Goal: Find specific page/section: Find specific page/section

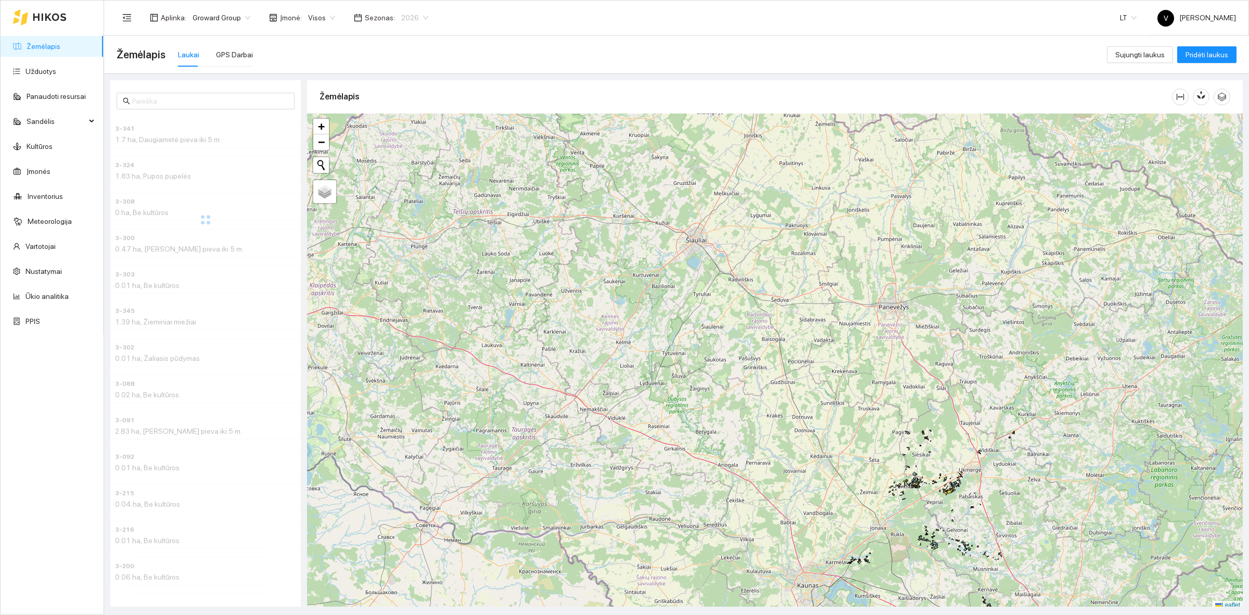
click at [401, 20] on span "2026" at bounding box center [414, 18] width 27 height 16
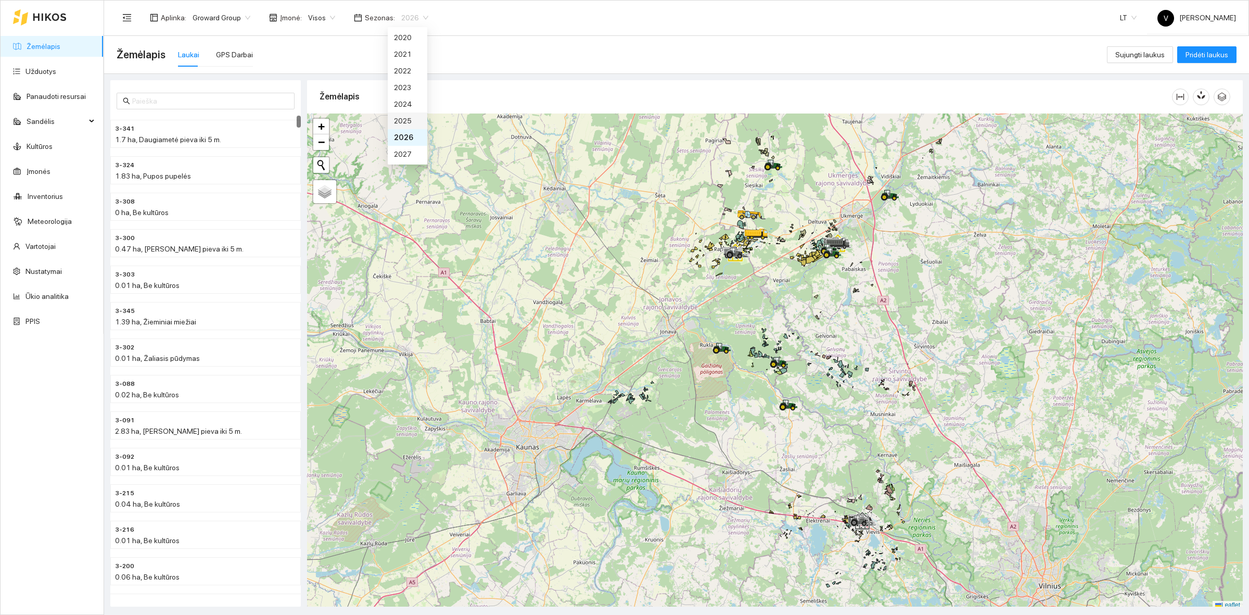
click at [407, 116] on div "2025" at bounding box center [407, 120] width 27 height 11
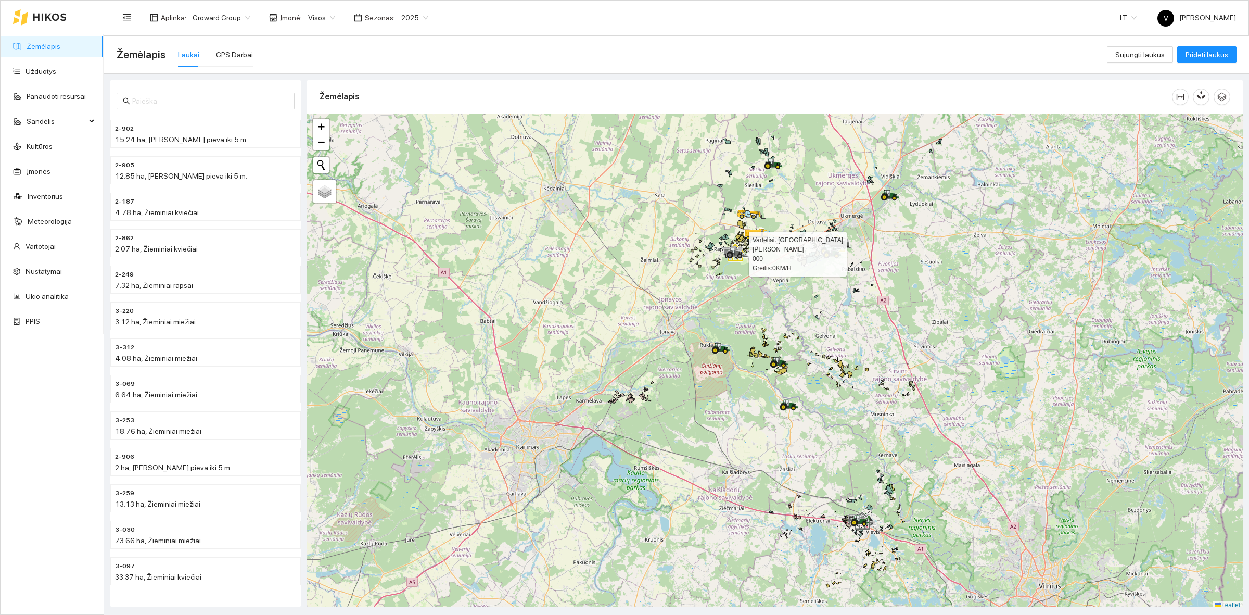
scroll to position [3, 0]
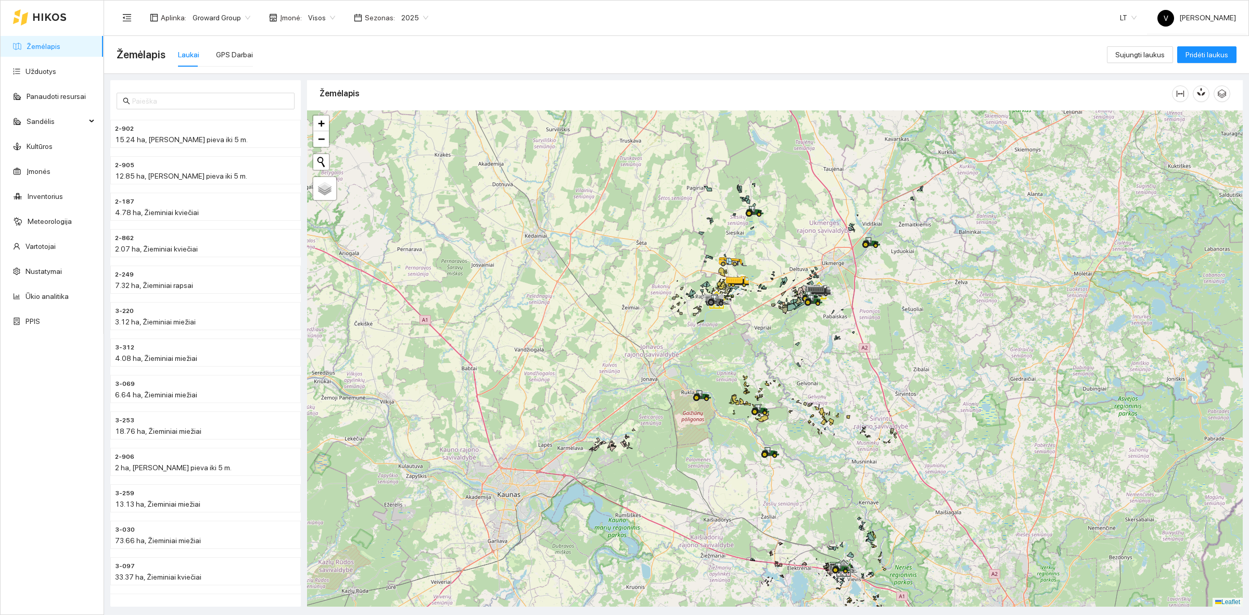
drag, startPoint x: 748, startPoint y: 250, endPoint x: 729, endPoint y: 301, distance: 53.8
click at [729, 301] on icon at bounding box center [716, 300] width 29 height 12
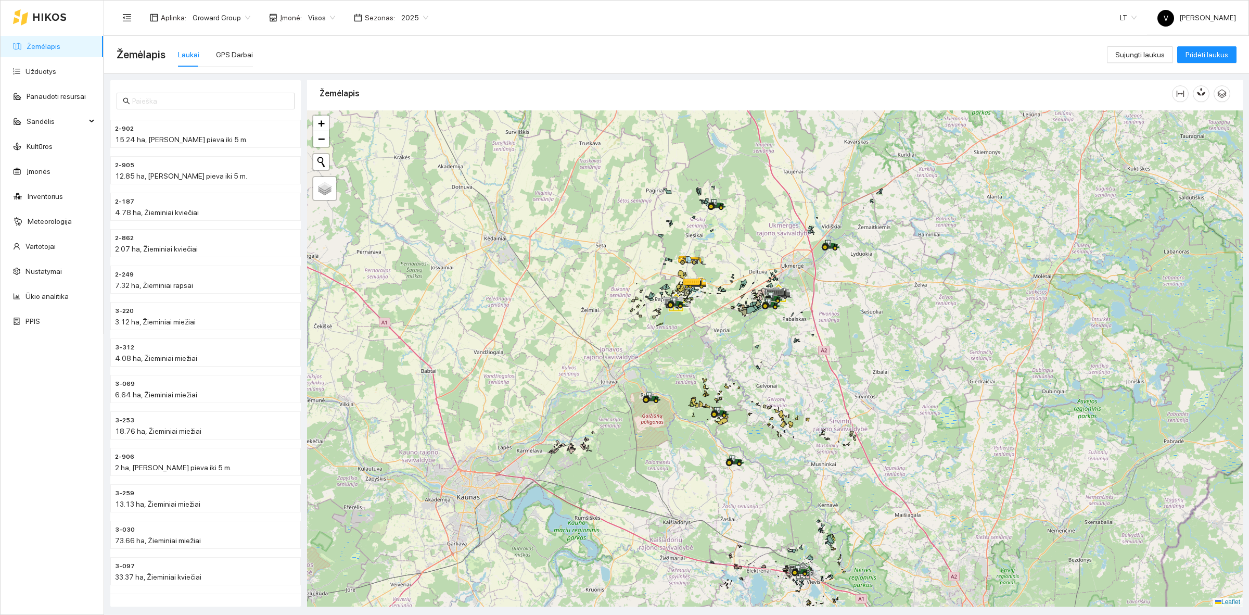
drag, startPoint x: 909, startPoint y: 325, endPoint x: 873, endPoint y: 325, distance: 36.4
click at [873, 325] on div at bounding box center [775, 358] width 936 height 496
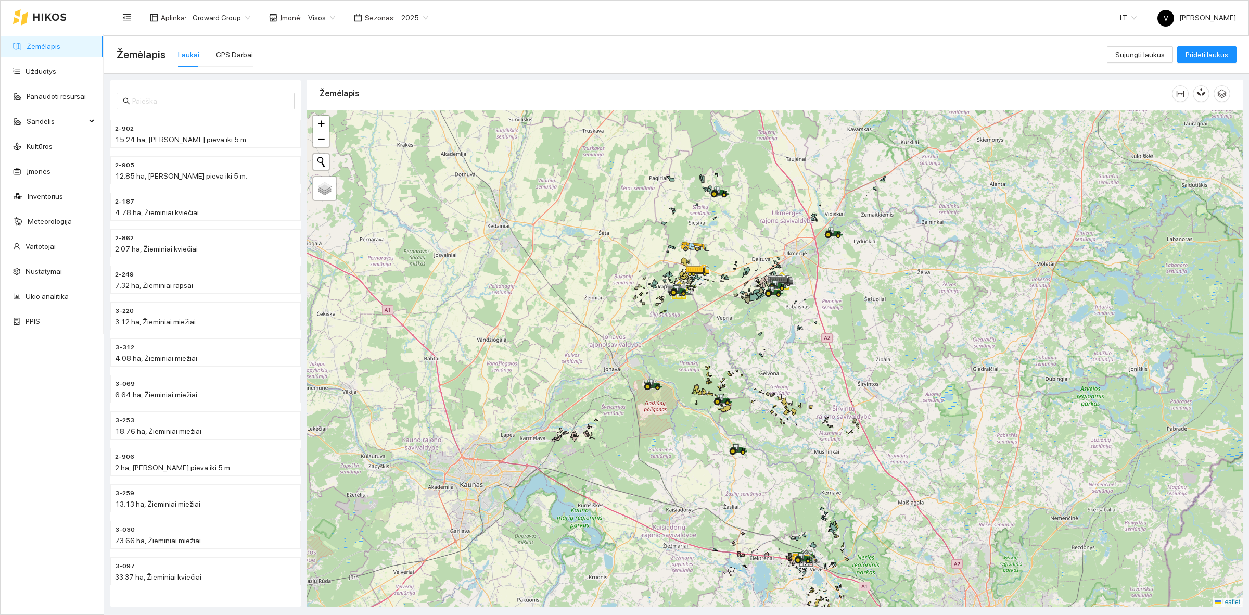
drag, startPoint x: 1023, startPoint y: 282, endPoint x: 1028, endPoint y: 264, distance: 18.9
click at [1028, 264] on div at bounding box center [775, 358] width 936 height 496
